Goal: Task Accomplishment & Management: Manage account settings

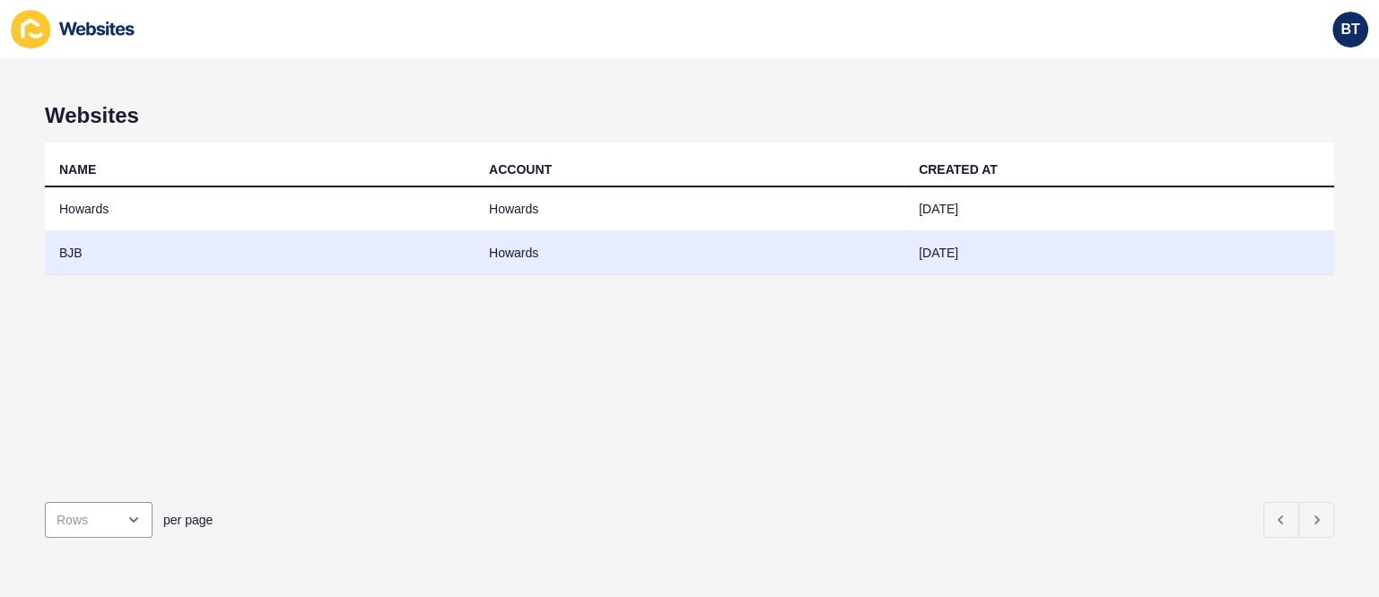
click at [405, 261] on td "BJB" at bounding box center [260, 253] width 430 height 44
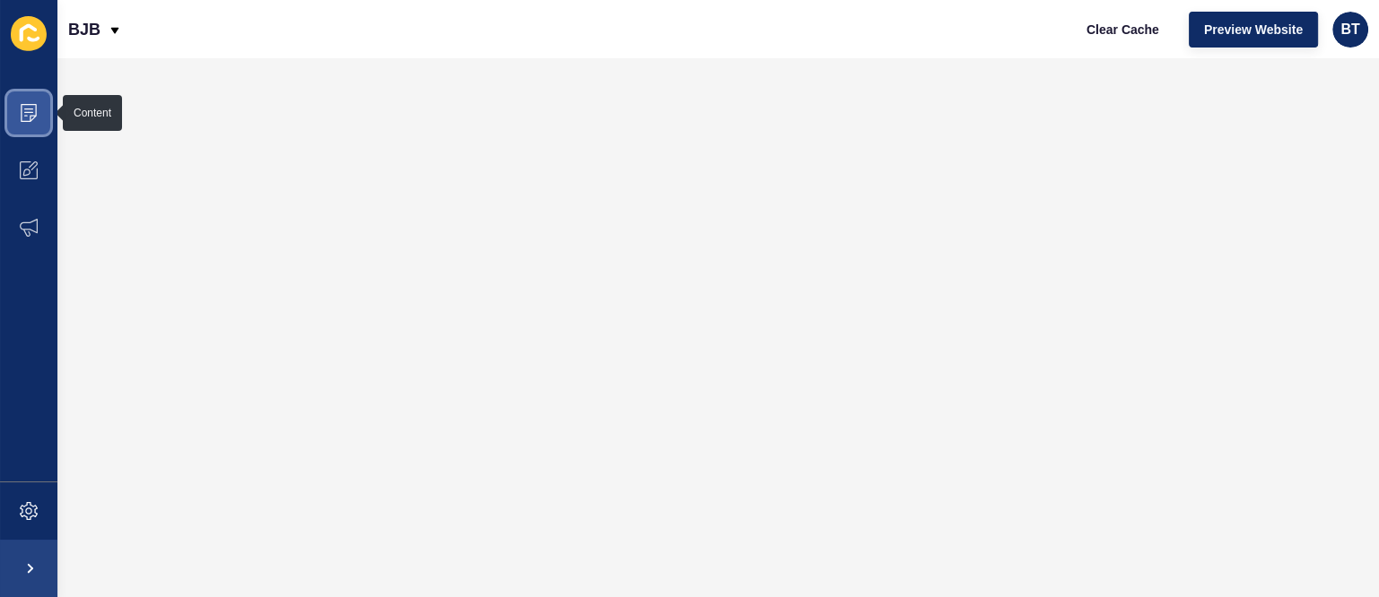
click at [30, 114] on icon at bounding box center [29, 113] width 18 height 18
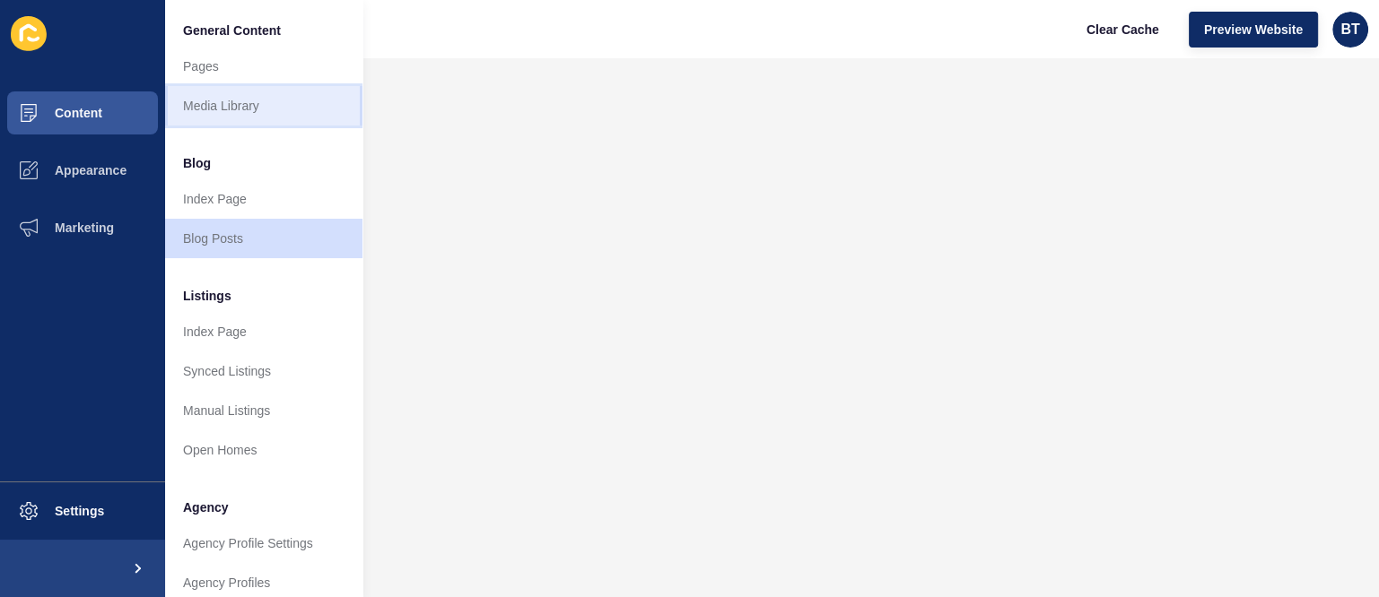
click at [236, 99] on link "Media Library" at bounding box center [263, 105] width 197 height 39
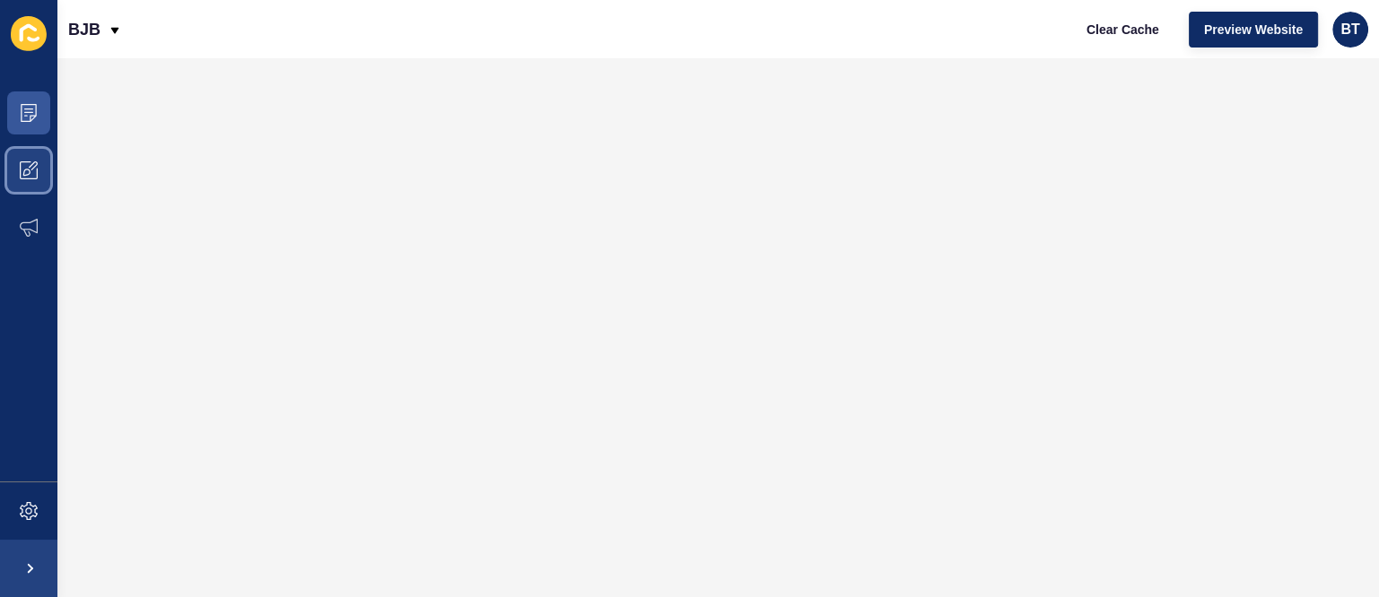
click at [24, 174] on icon at bounding box center [29, 170] width 18 height 18
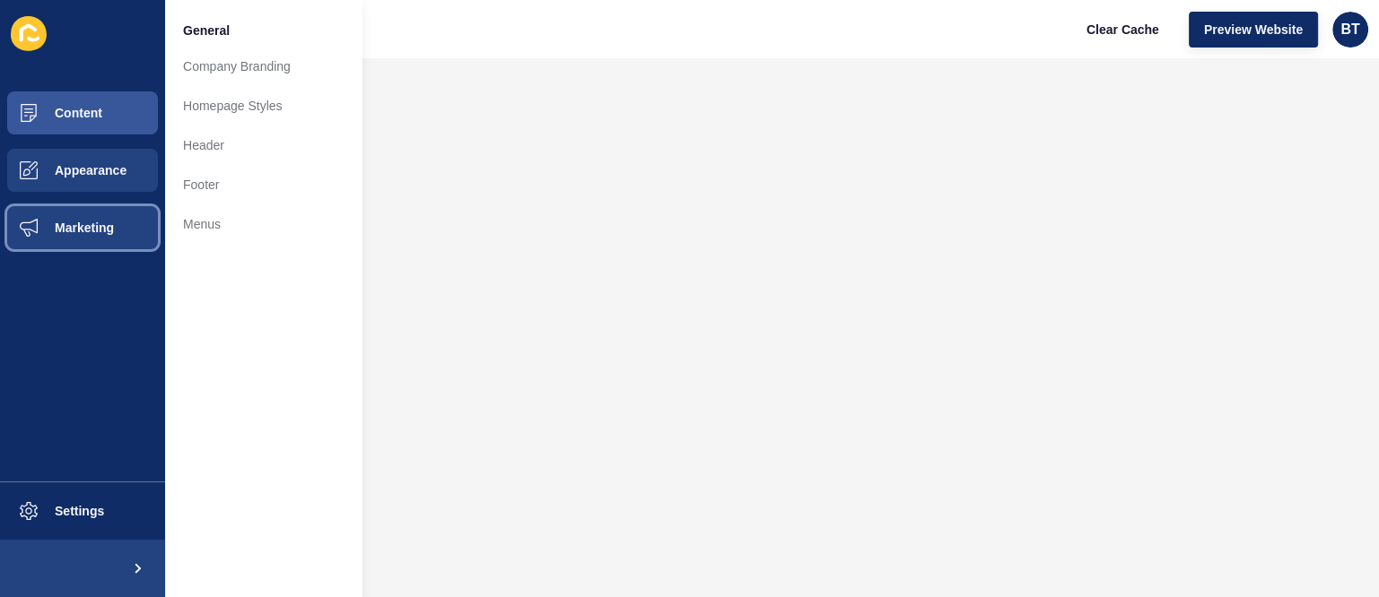
click at [27, 227] on span "Marketing" at bounding box center [55, 228] width 117 height 14
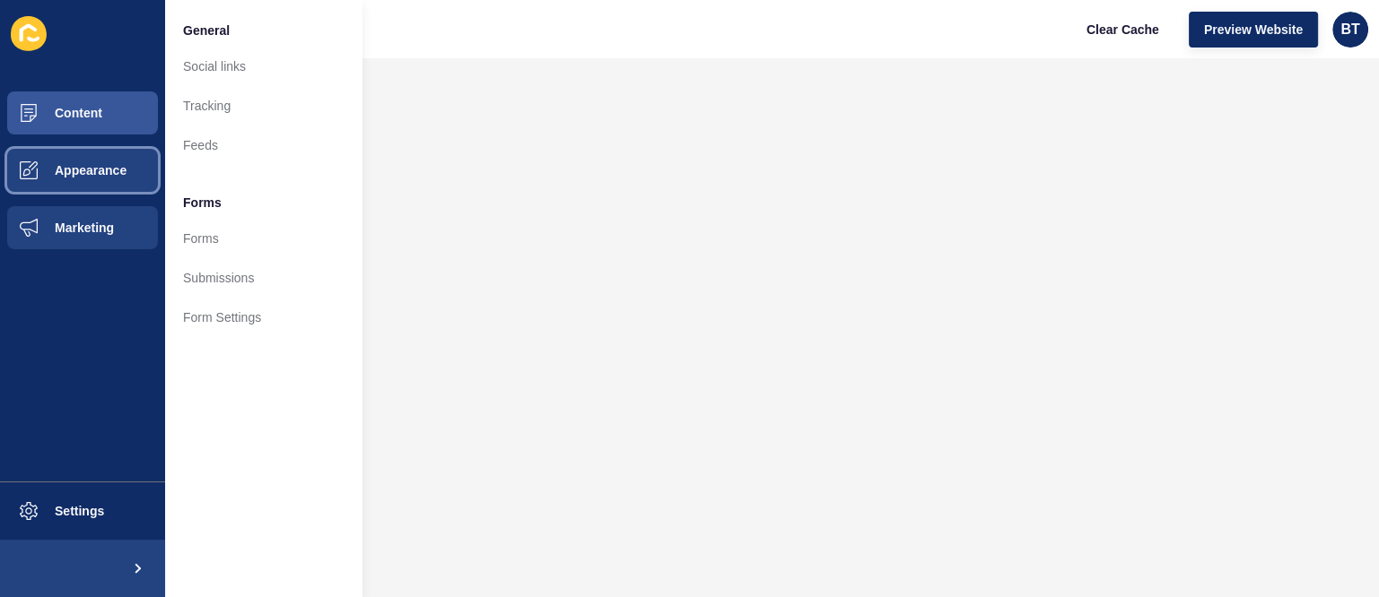
click at [88, 178] on button "Appearance" at bounding box center [82, 170] width 165 height 57
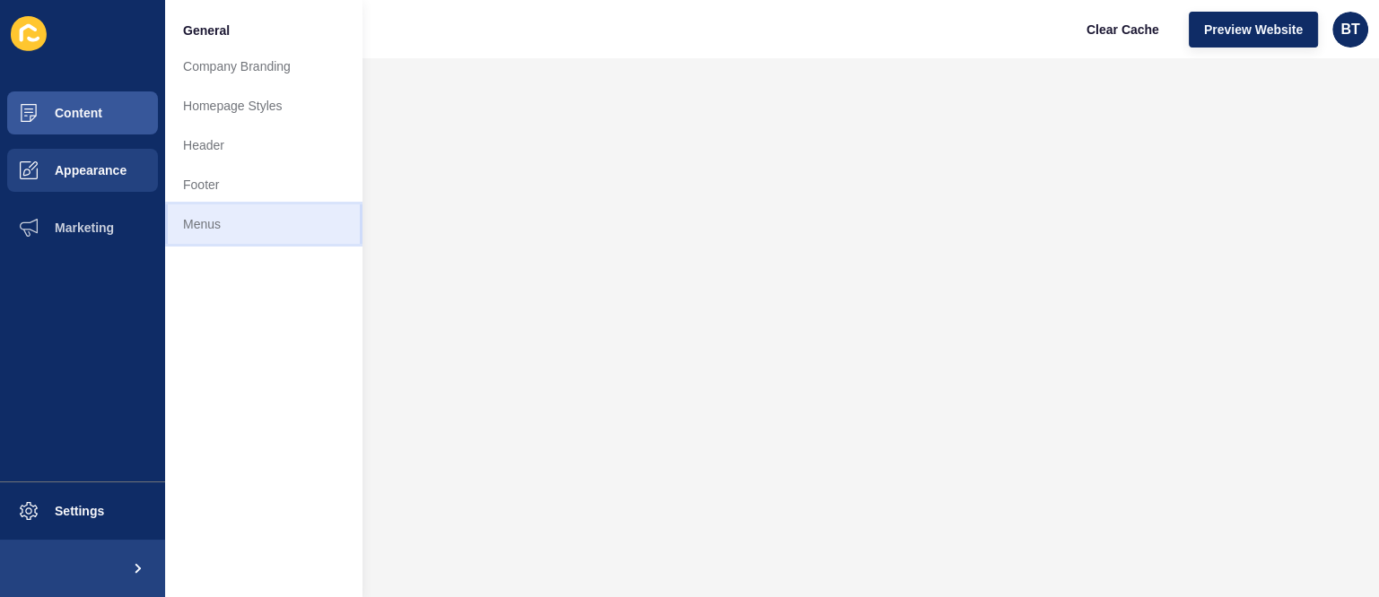
click at [223, 218] on link "Menus" at bounding box center [263, 223] width 197 height 39
